Goal: Task Accomplishment & Management: Use online tool/utility

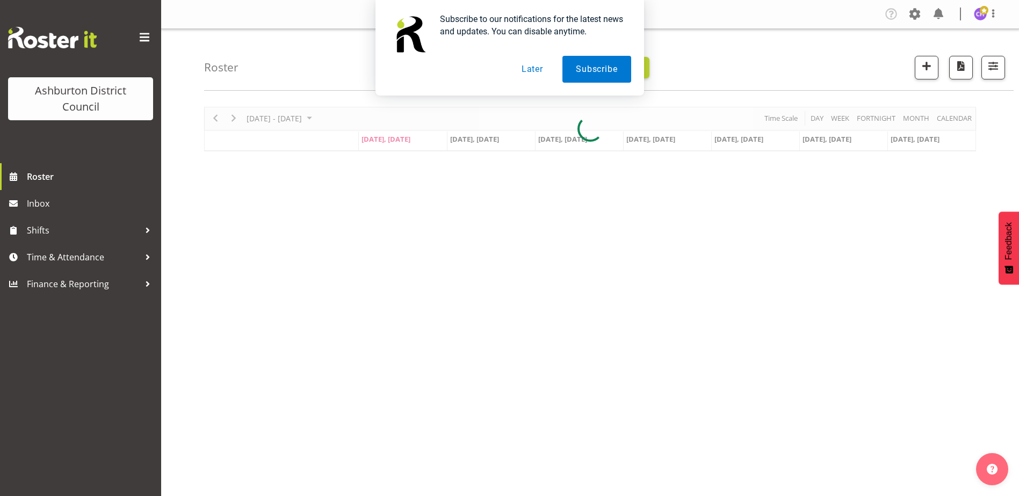
click at [995, 66] on div "Subscribe to our notifications for the latest news and updates. You can disable…" at bounding box center [509, 48] width 1019 height 96
click at [528, 67] on button "Later" at bounding box center [532, 69] width 48 height 27
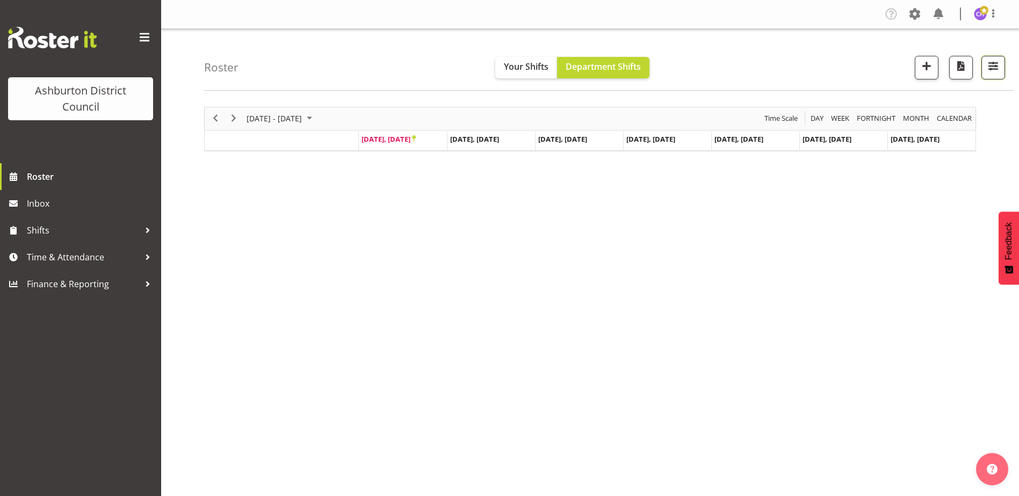
click at [998, 69] on span "button" at bounding box center [993, 66] width 14 height 14
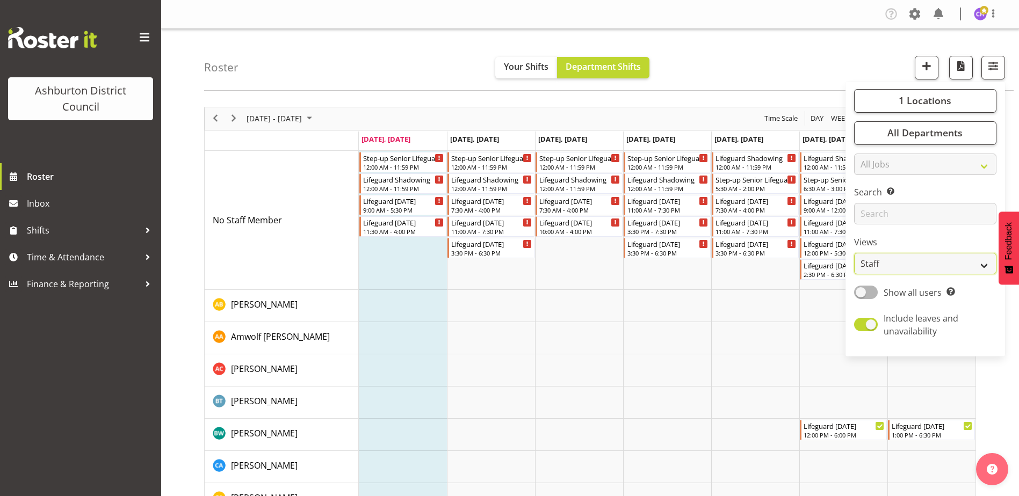
click at [877, 264] on select "Staff Role Shift - Horizontal Shift - Vertical Staff - Location" at bounding box center [925, 263] width 142 height 21
select select "shift"
click at [855, 253] on select "Staff Role Shift - Horizontal Shift - Vertical Staff - Location" at bounding box center [925, 263] width 142 height 21
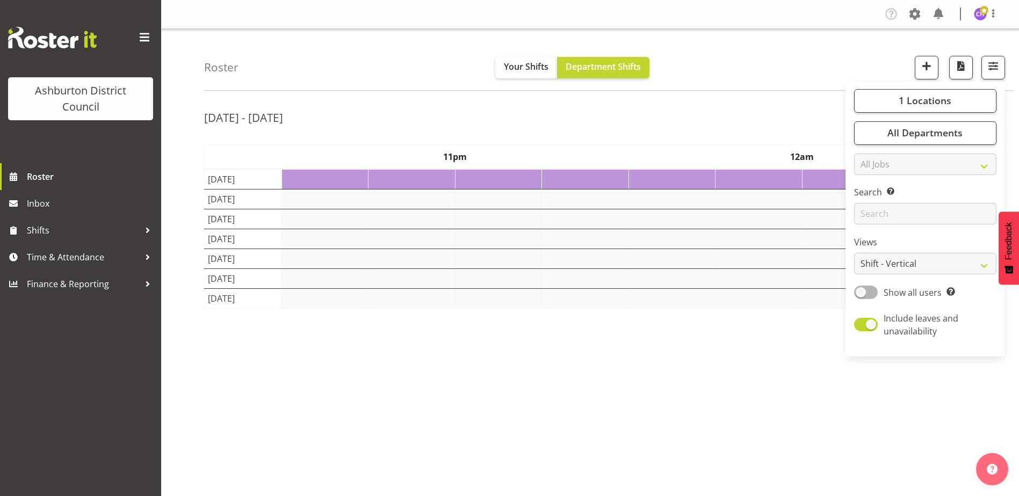
click at [787, 100] on div "[DATE] - [DATE] [DATE] - [DATE] [DATE] Day Week Fortnight Month calendar Month …" at bounding box center [611, 314] width 815 height 430
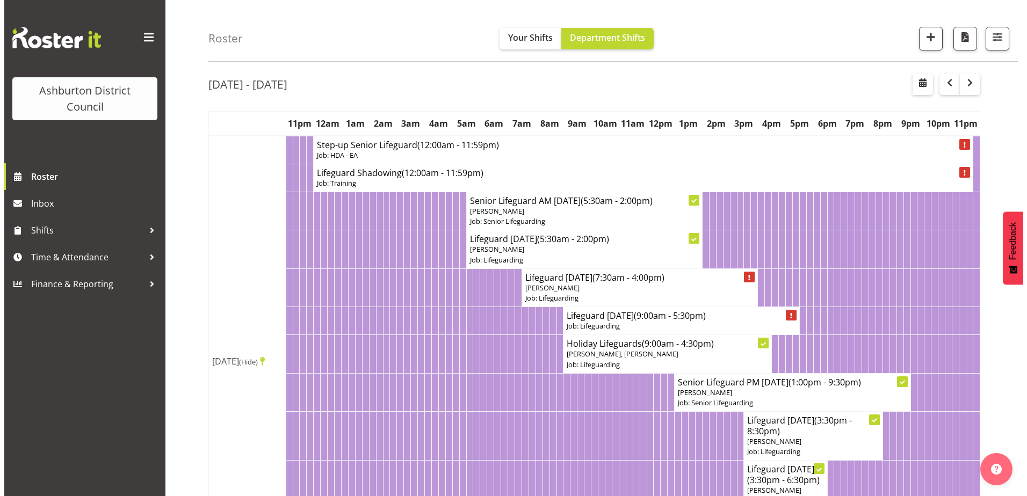
scroll to position [107, 0]
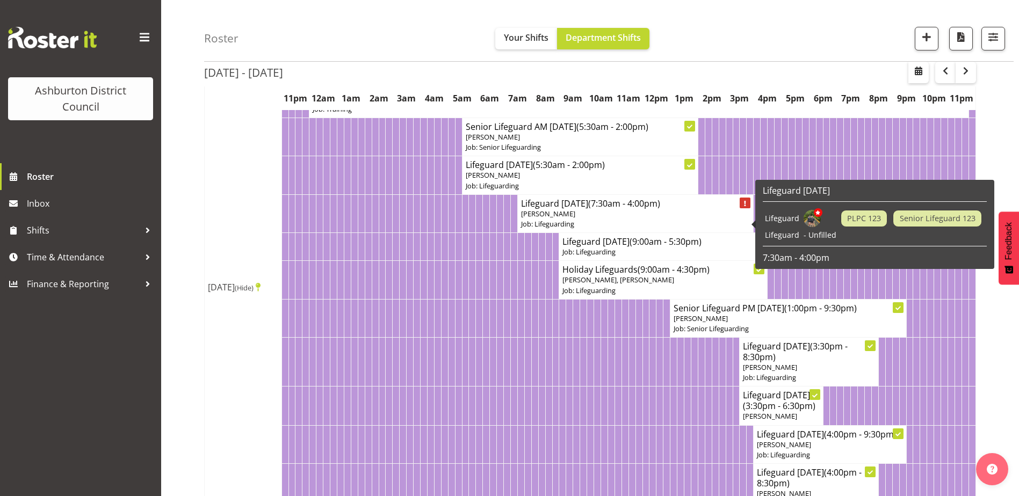
click at [674, 217] on p "[PERSON_NAME]" at bounding box center [635, 214] width 229 height 10
click at [673, 213] on p "[PERSON_NAME]" at bounding box center [635, 214] width 229 height 10
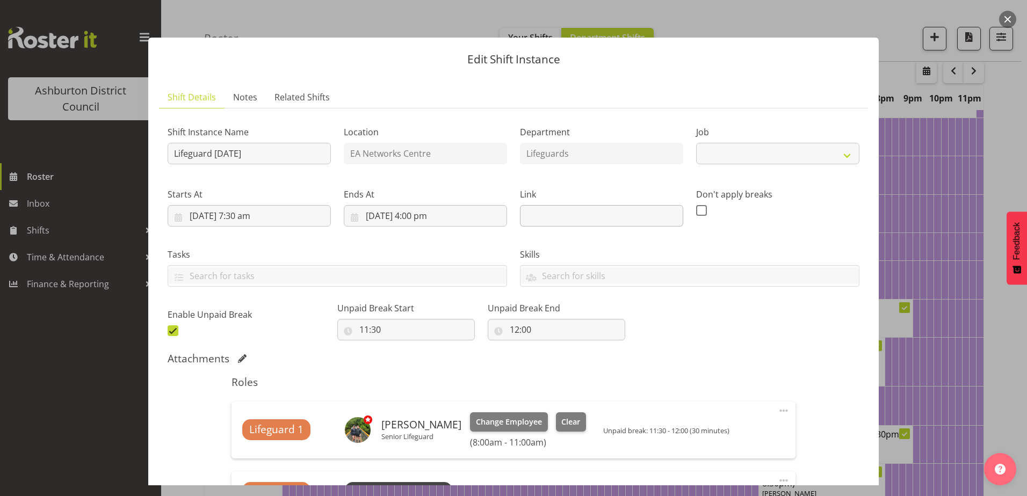
select select
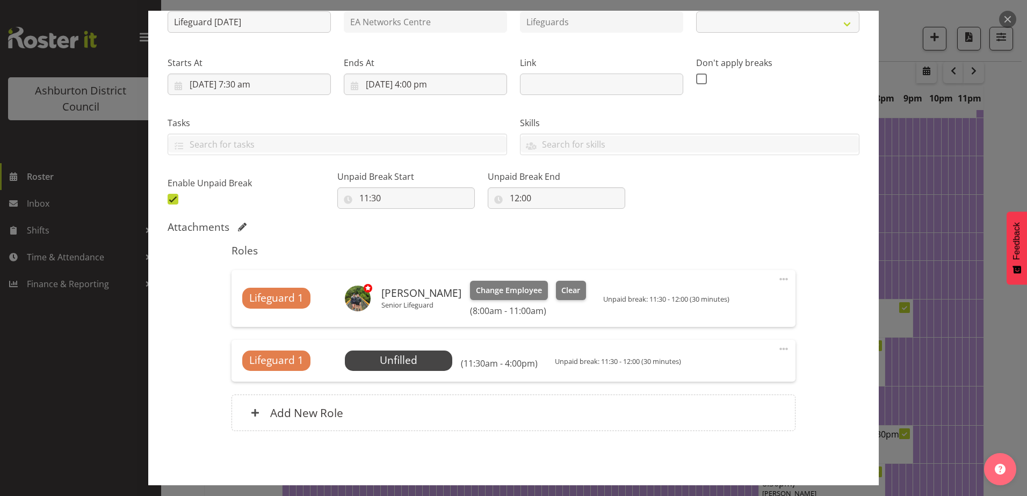
scroll to position [173, 0]
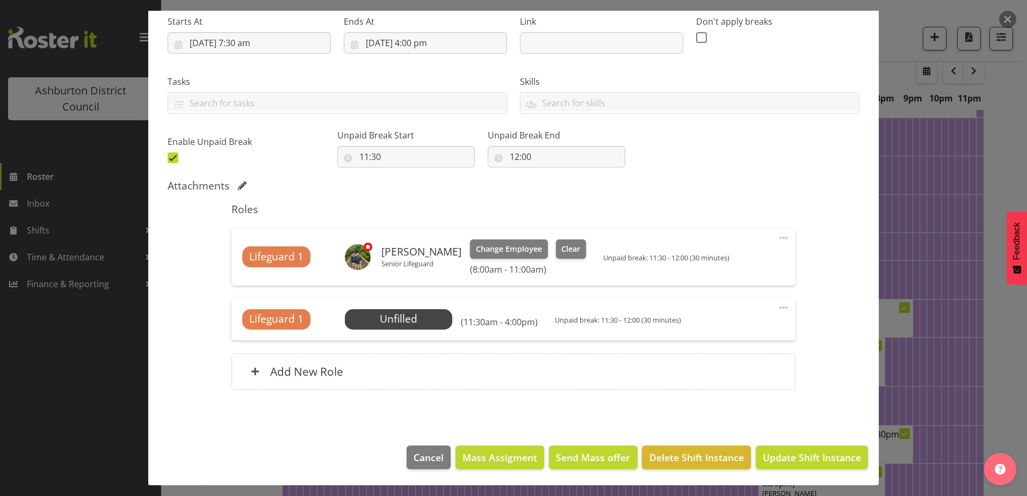
select select "38"
click at [416, 319] on span "Select Employee" at bounding box center [398, 320] width 80 height 16
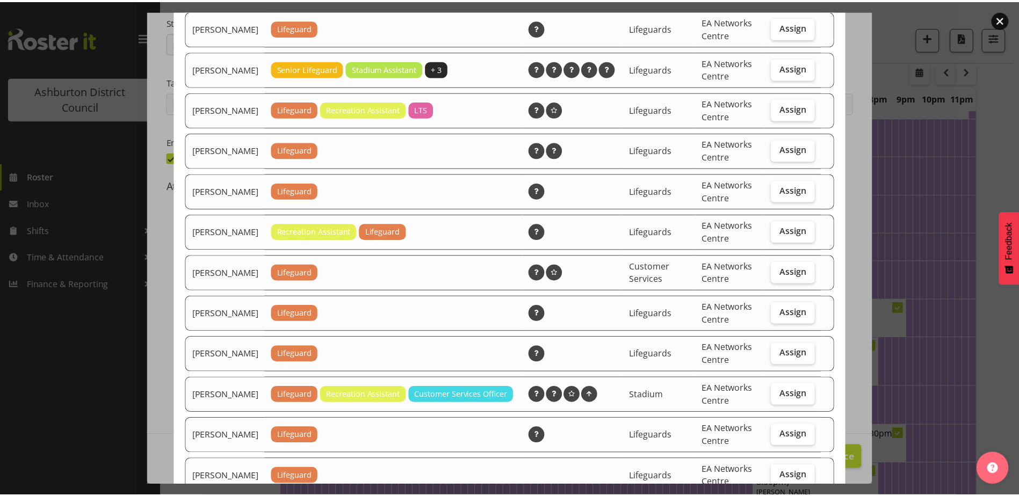
scroll to position [322, 0]
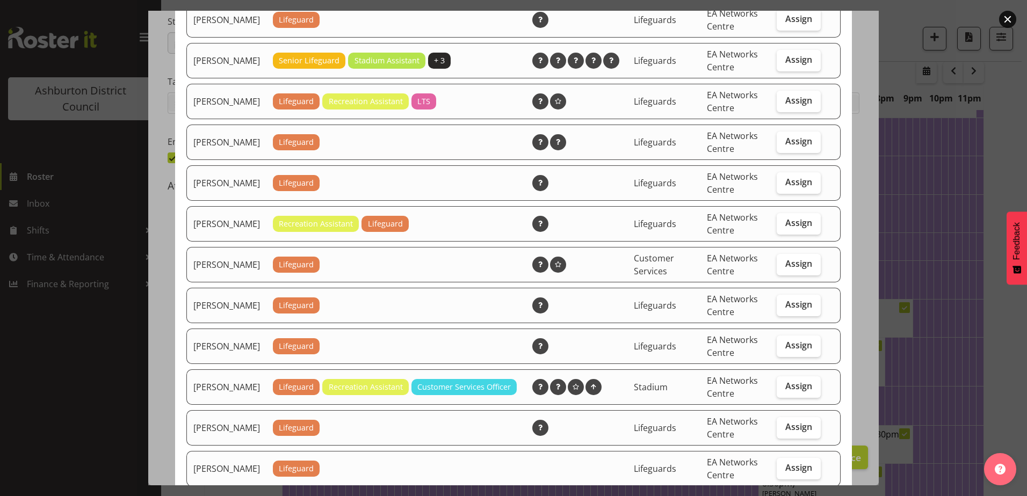
click at [987, 232] on div at bounding box center [513, 248] width 1027 height 496
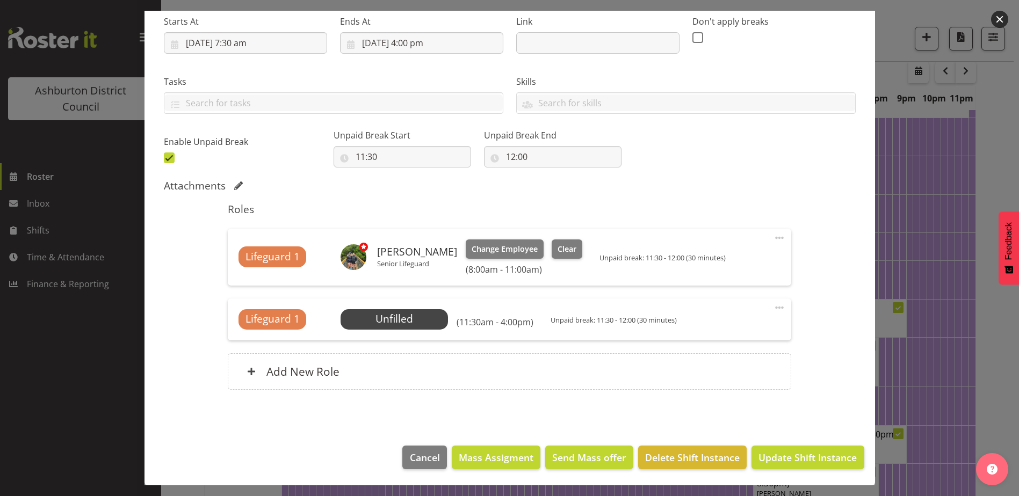
click at [1003, 17] on button "button" at bounding box center [999, 19] width 17 height 17
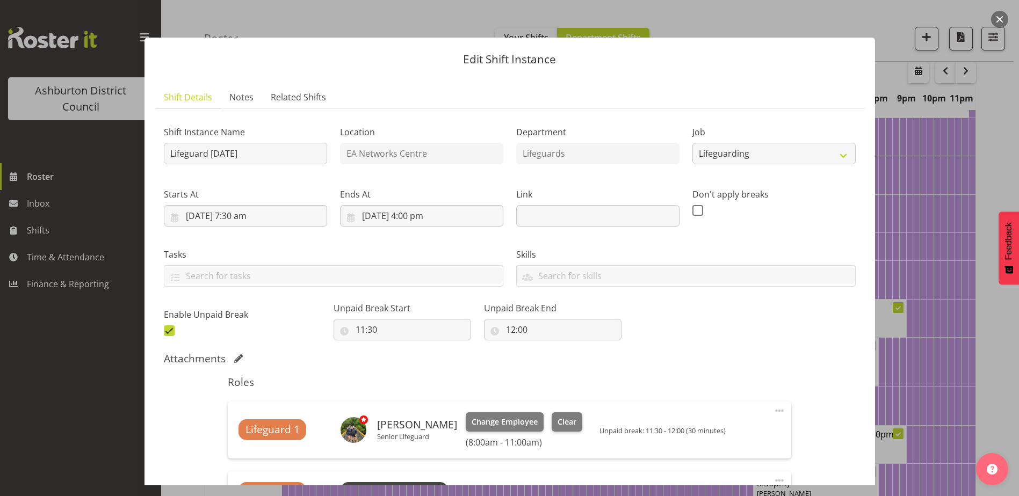
click at [1003, 13] on button "button" at bounding box center [999, 19] width 17 height 17
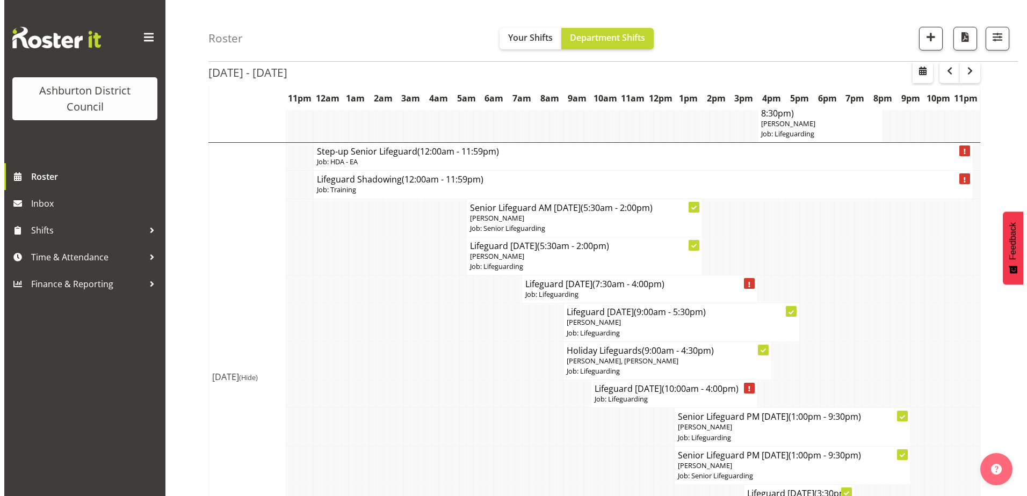
scroll to position [967, 0]
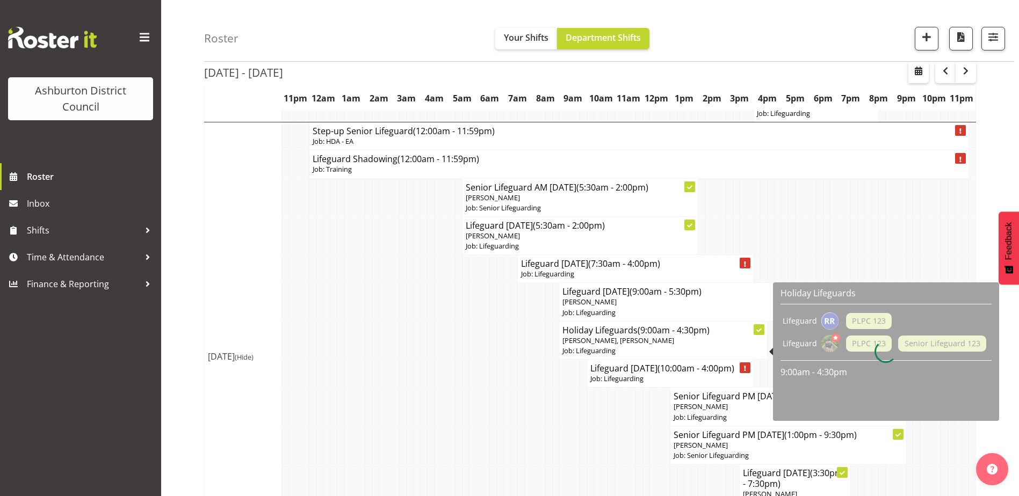
click at [639, 346] on p "[PERSON_NAME], [PERSON_NAME]" at bounding box center [663, 341] width 201 height 10
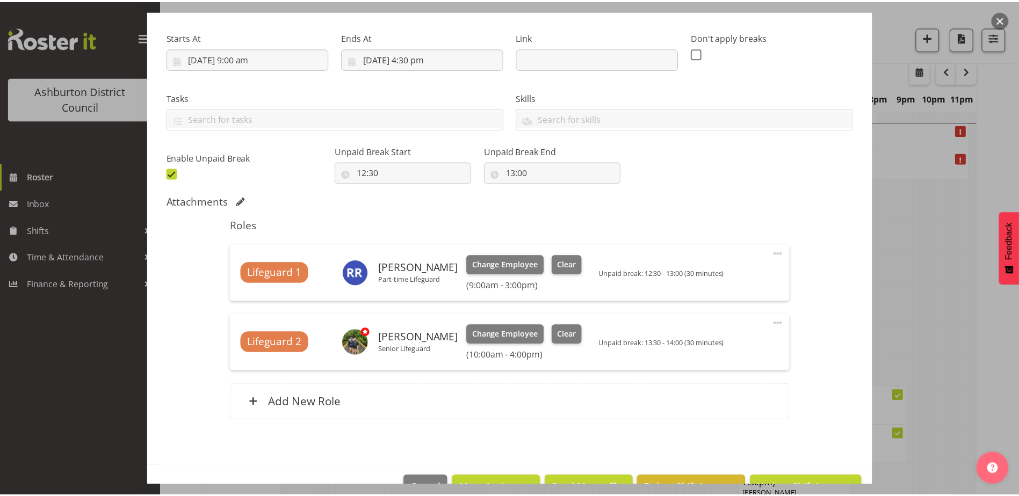
scroll to position [161, 0]
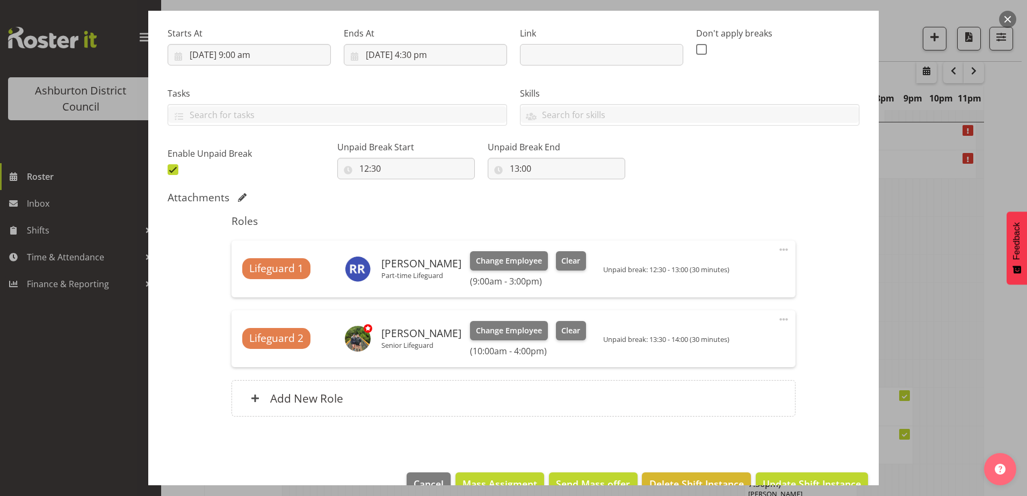
select select "38"
click at [941, 241] on div at bounding box center [513, 248] width 1027 height 496
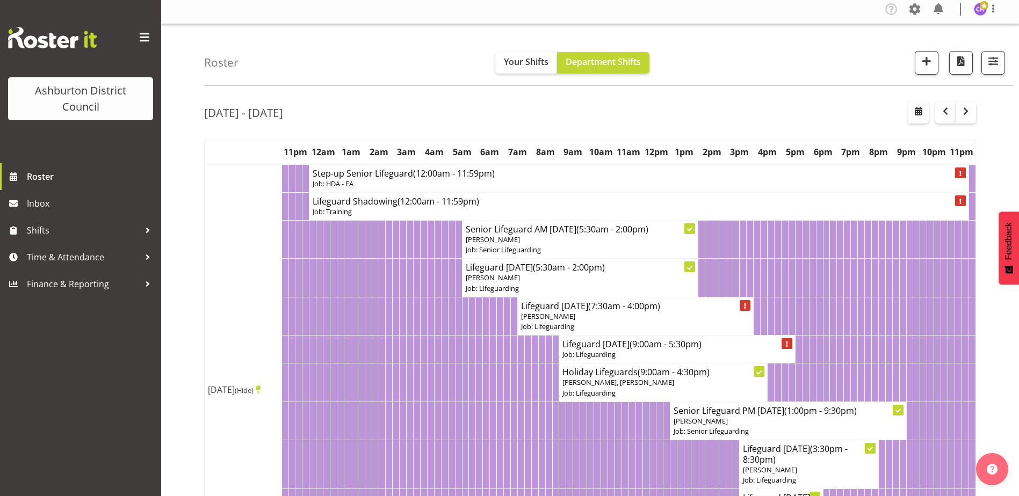
scroll to position [0, 0]
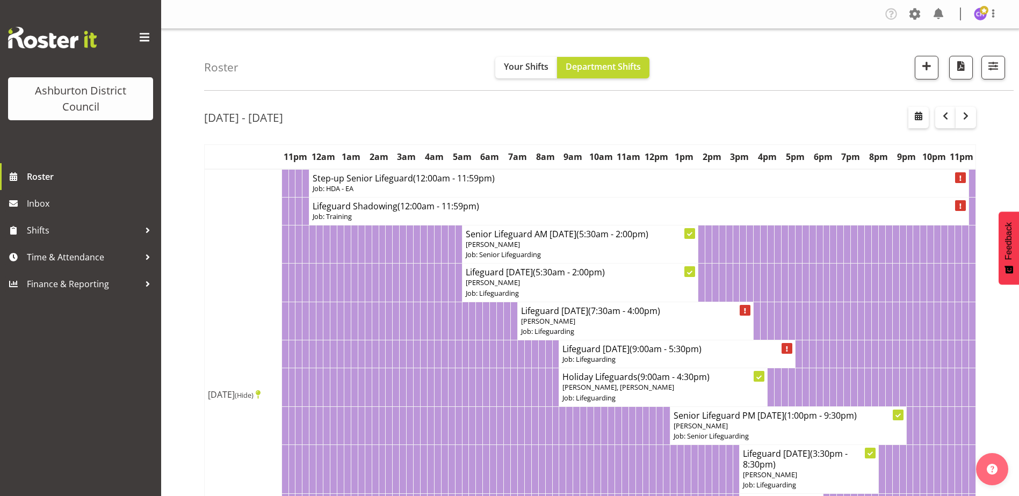
click at [975, 5] on div "Tasks Jobs Employees Profile Log Out" at bounding box center [590, 14] width 858 height 29
click at [975, 13] on img at bounding box center [980, 14] width 13 height 13
click at [970, 59] on link "Log Out" at bounding box center [948, 56] width 103 height 19
